Goal: Task Accomplishment & Management: Complete application form

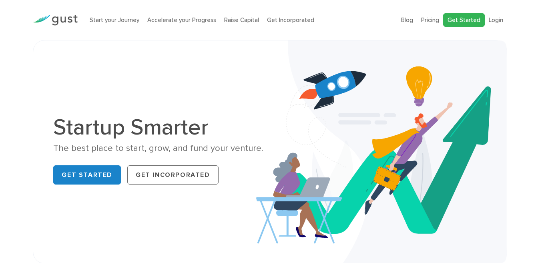
click at [475, 22] on link "Get Started" at bounding box center [465, 20] width 42 height 14
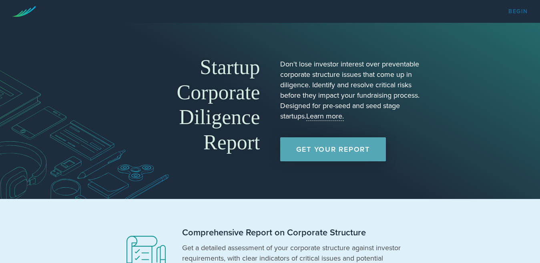
click at [512, 10] on link "Begin" at bounding box center [519, 12] width 20 height 6
